Goal: Transaction & Acquisition: Book appointment/travel/reservation

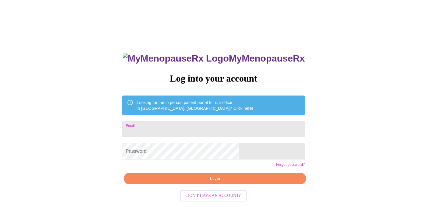
click at [203, 125] on input "Email" at bounding box center [213, 129] width 182 height 16
type input "[EMAIL_ADDRESS][DOMAIN_NAME]"
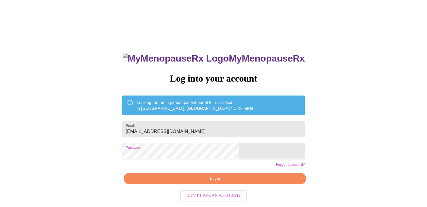
scroll to position [7, 0]
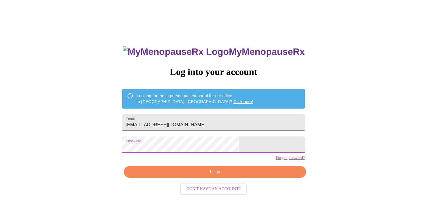
click at [232, 176] on span "Login" at bounding box center [214, 171] width 169 height 7
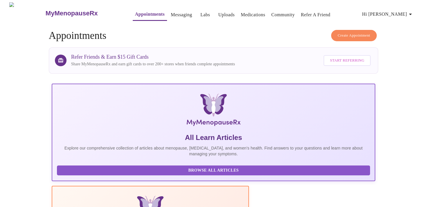
scroll to position [2, 0]
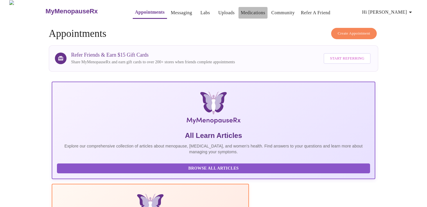
click at [241, 12] on link "Medications" at bounding box center [253, 13] width 24 height 8
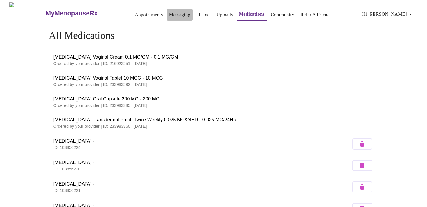
click at [172, 12] on link "Messaging" at bounding box center [179, 15] width 21 height 8
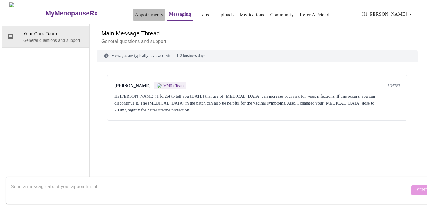
click at [138, 14] on link "Appointments" at bounding box center [149, 15] width 28 height 8
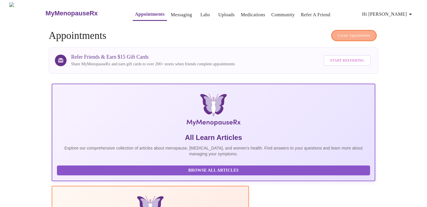
click at [353, 32] on span "Create Appointment" at bounding box center [354, 35] width 33 height 7
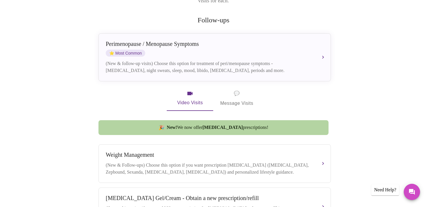
scroll to position [100, 0]
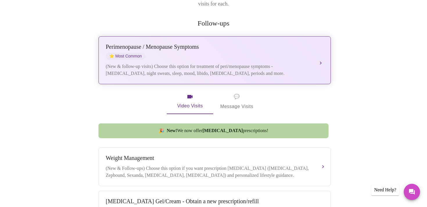
click at [277, 44] on div "[MEDICAL_DATA] / Menopause Symptoms ⭐ Most Common" at bounding box center [209, 52] width 206 height 16
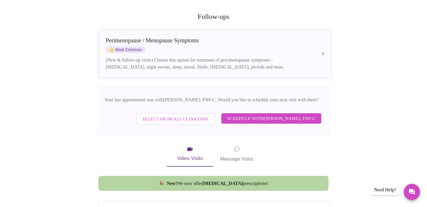
scroll to position [107, 0]
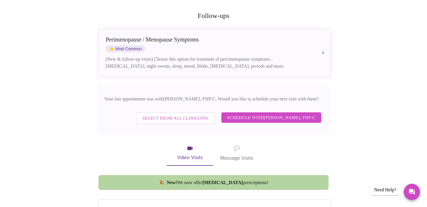
click at [232, 114] on span "Schedule with [PERSON_NAME], FNP-C" at bounding box center [271, 118] width 88 height 8
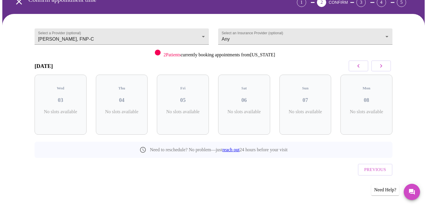
scroll to position [21, 0]
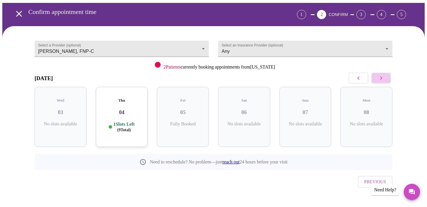
click at [384, 77] on icon "button" at bounding box center [380, 78] width 7 height 7
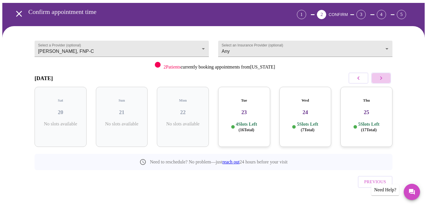
click at [384, 77] on icon "button" at bounding box center [380, 78] width 7 height 7
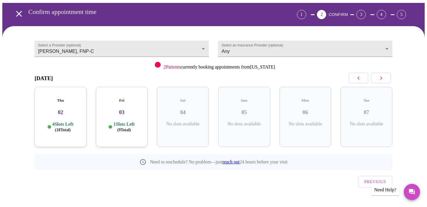
click at [384, 77] on icon "button" at bounding box center [380, 78] width 7 height 7
click at [70, 121] on p "4 Slots Left ( 14 Total)" at bounding box center [62, 126] width 21 height 11
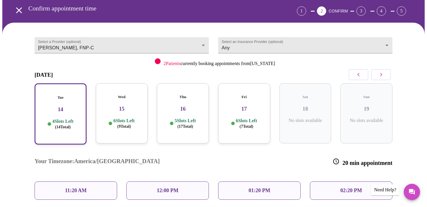
scroll to position [25, 0]
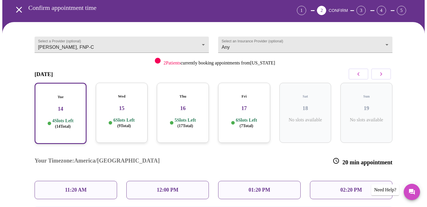
click at [122, 117] on p "6 Slots Left ( 9 Total)" at bounding box center [123, 122] width 21 height 11
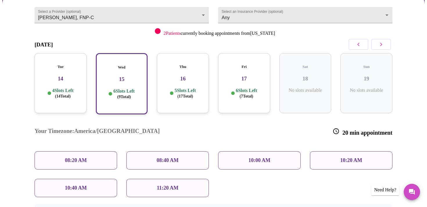
scroll to position [54, 0]
click at [69, 88] on p "4 Slots Left ( 14 Total)" at bounding box center [62, 93] width 21 height 11
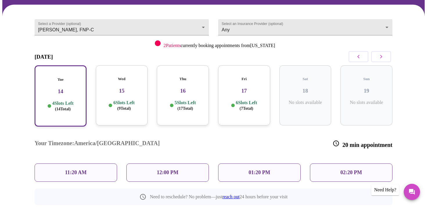
scroll to position [42, 0]
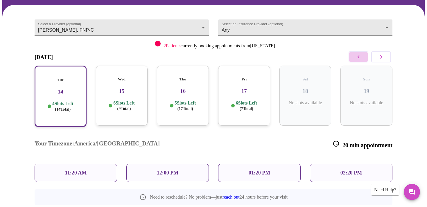
click at [356, 56] on icon "button" at bounding box center [358, 56] width 7 height 7
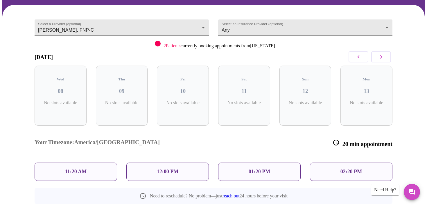
click at [360, 55] on icon "button" at bounding box center [358, 56] width 7 height 7
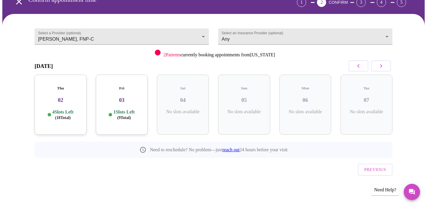
scroll to position [21, 0]
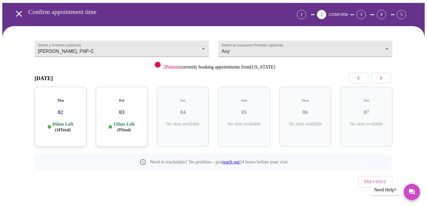
click at [136, 110] on div "Fri 03 1 Slots Left ( 9 Total)" at bounding box center [122, 117] width 52 height 60
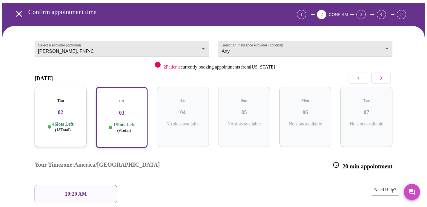
click at [73, 121] on p "4 Slots Left ( 18 Total)" at bounding box center [62, 126] width 21 height 11
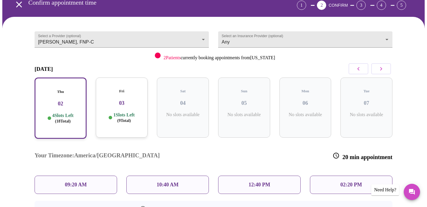
scroll to position [32, 0]
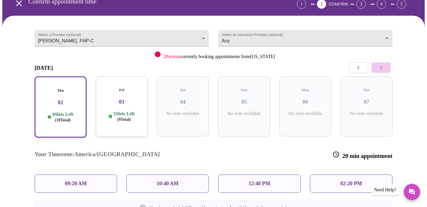
click at [381, 67] on icon "button" at bounding box center [381, 67] width 2 height 3
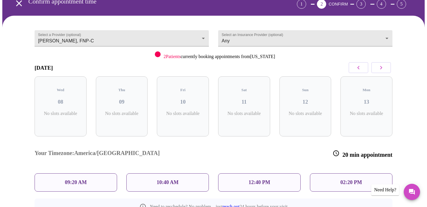
scroll to position [21, 0]
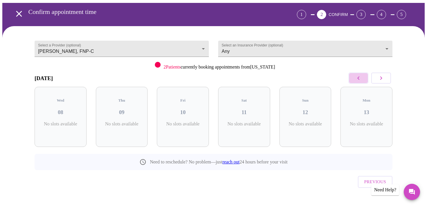
click at [359, 79] on icon "button" at bounding box center [358, 78] width 7 height 7
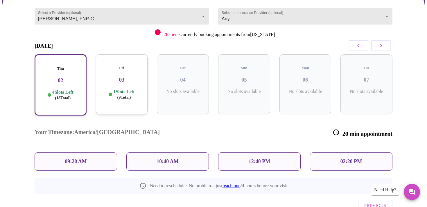
scroll to position [68, 0]
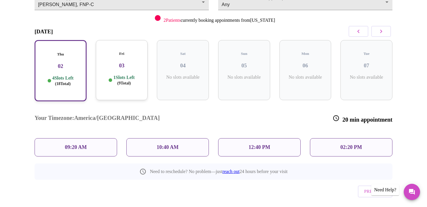
click at [376, 185] on button "Previous" at bounding box center [375, 191] width 35 height 12
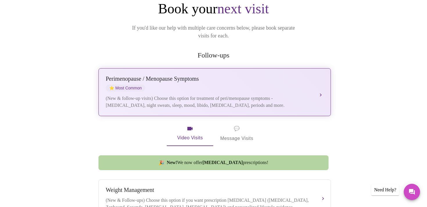
click at [252, 75] on div "Perimenopause / Menopause Symptoms" at bounding box center [209, 78] width 206 height 7
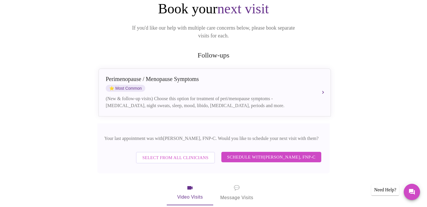
click at [178, 154] on span "Select from All Clinicians" at bounding box center [175, 158] width 66 height 8
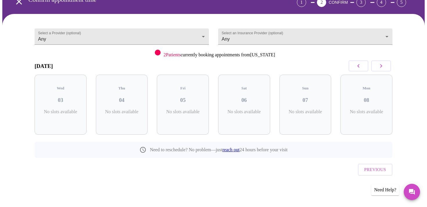
scroll to position [21, 0]
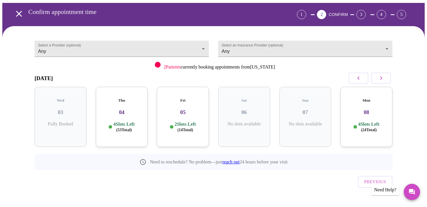
click at [385, 77] on button "button" at bounding box center [381, 78] width 20 height 11
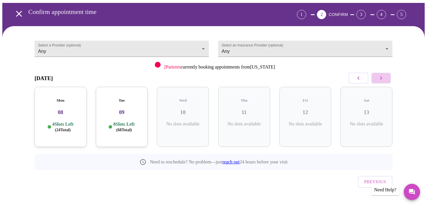
click at [385, 77] on button "button" at bounding box center [381, 78] width 20 height 11
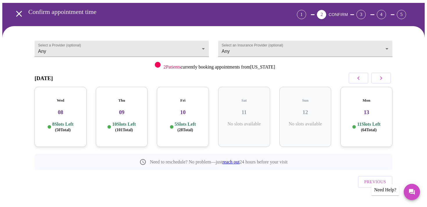
click at [67, 121] on p "8 Slots Left ( 50 Total)" at bounding box center [62, 126] width 21 height 11
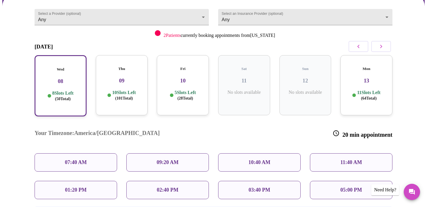
scroll to position [54, 0]
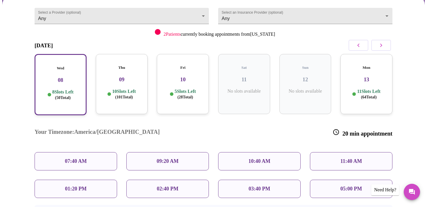
click at [338, 180] on div "05:00 PM" at bounding box center [351, 189] width 82 height 18
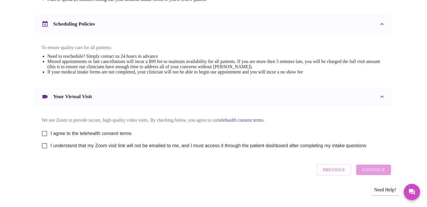
scroll to position [214, 0]
click at [43, 133] on input "I agree to the telehealth consent terms" at bounding box center [44, 133] width 12 height 12
checkbox input "true"
click at [44, 147] on input "I understand that my Zoom visit link will not be emailed to me, and I must acce…" at bounding box center [44, 146] width 12 height 12
checkbox input "true"
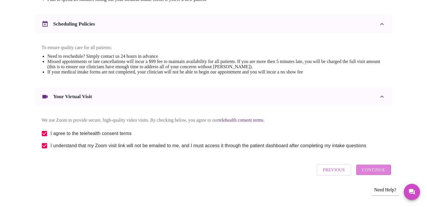
click at [368, 172] on span "Continue" at bounding box center [373, 170] width 23 height 8
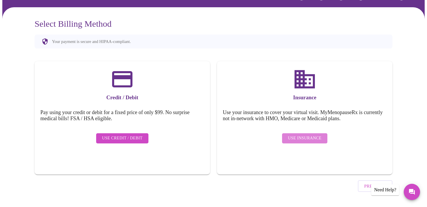
click at [308, 135] on span "Use Insurance" at bounding box center [304, 138] width 33 height 7
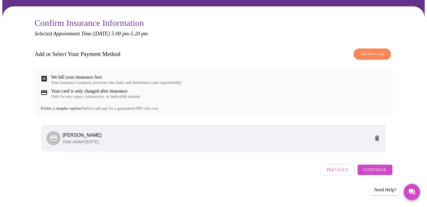
scroll to position [45, 0]
click at [371, 172] on span "Continue" at bounding box center [374, 170] width 23 height 8
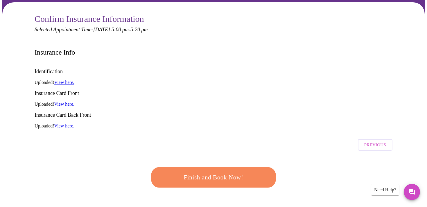
click at [239, 172] on span "Finish and Book Now!" at bounding box center [213, 177] width 107 height 11
